Goal: Consume media (video, audio)

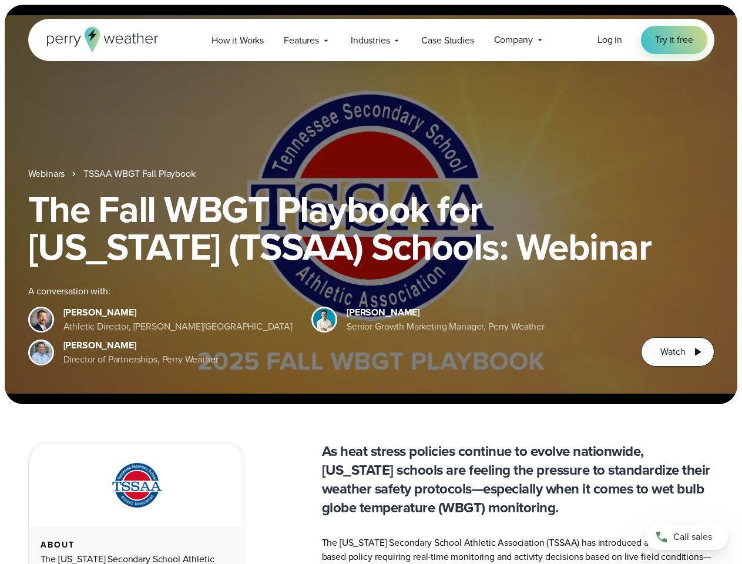
click at [371, 282] on div "The Fall WBGT Playbook for [US_STATE] (TSSAA) Schools: Webinar A conversation w…" at bounding box center [371, 278] width 686 height 176
click at [371, 40] on span "Industries" at bounding box center [370, 40] width 39 height 14
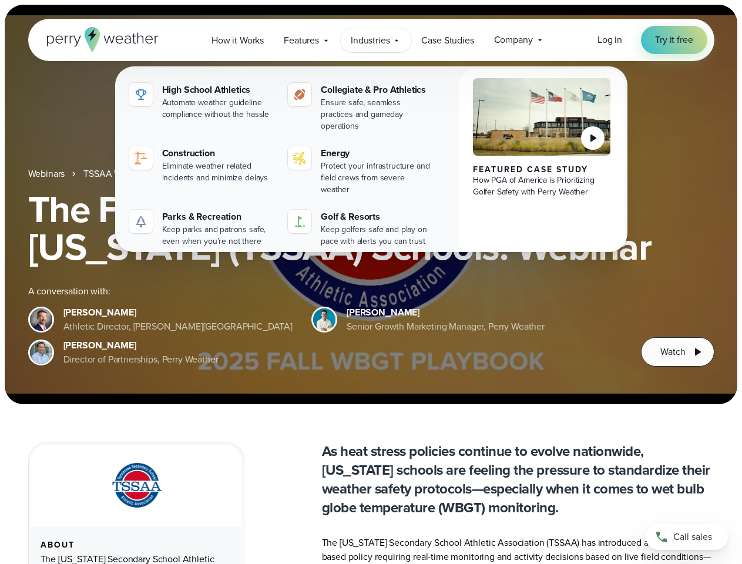
click at [371, 204] on h1 "The Fall WBGT Playbook for [US_STATE] (TSSAA) Schools: Webinar" at bounding box center [371, 227] width 686 height 75
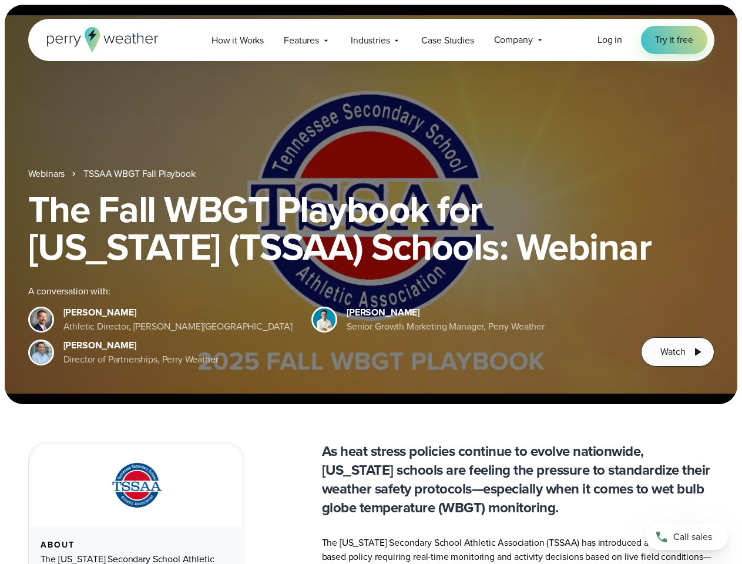
click at [140, 174] on link "TSSAA WBGT Fall Playbook" at bounding box center [139, 174] width 112 height 14
click at [677, 352] on span "Watch" at bounding box center [672, 352] width 25 height 14
